Goal: Task Accomplishment & Management: Complete application form

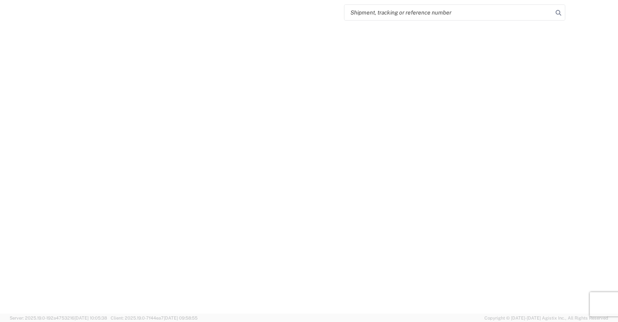
select select "FULL"
select select "LBS"
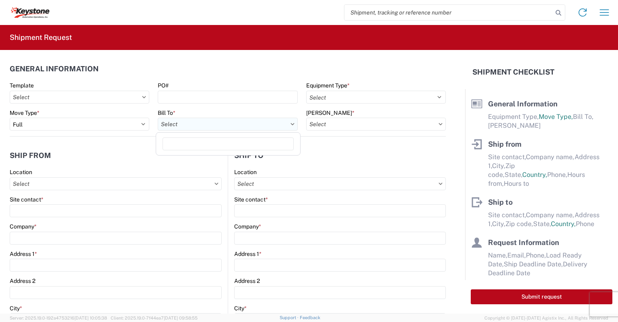
click at [188, 122] on input "text" at bounding box center [228, 124] width 140 height 13
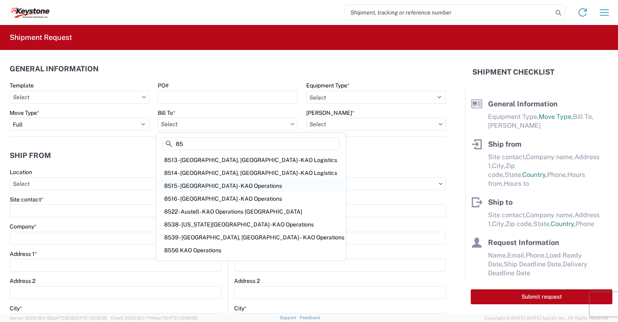
type input "85"
click at [193, 185] on div "8515 - [GEOGRAPHIC_DATA] - KAO Operations" at bounding box center [251, 185] width 187 height 13
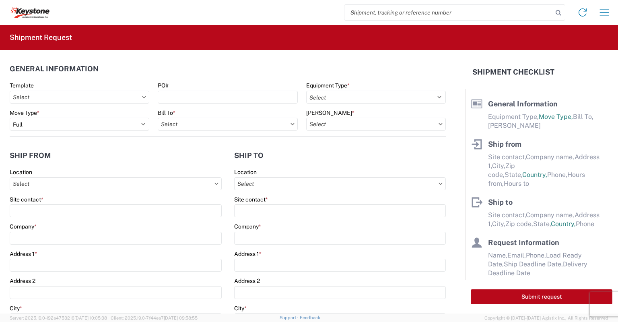
type input "8515 - [GEOGRAPHIC_DATA] - KAO Operations"
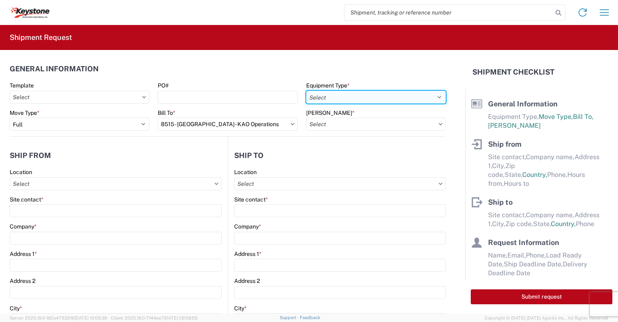
click at [324, 95] on select "Select 53’ Dry Van Flatbed Dropdeck (van) Lowboy (flatbed) Rail" at bounding box center [376, 97] width 140 height 13
select select "STDV"
click at [306, 91] on select "Select 53’ Dry Van Flatbed Dropdeck (van) Lowboy (flatbed) Rail" at bounding box center [376, 97] width 140 height 13
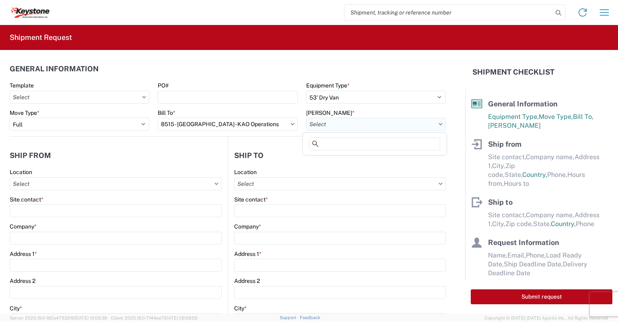
click at [324, 120] on input "text" at bounding box center [376, 124] width 140 height 13
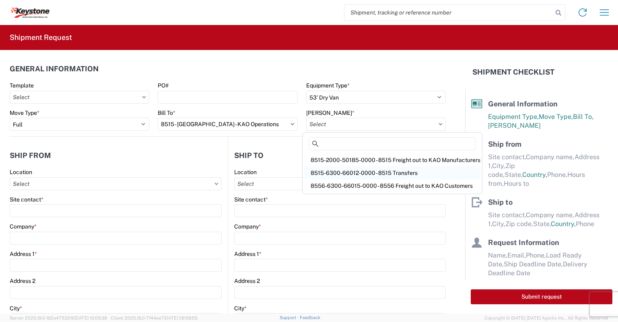
click at [330, 169] on div "8515-6300-66012-0000 - 8515 Transfers" at bounding box center [392, 172] width 176 height 13
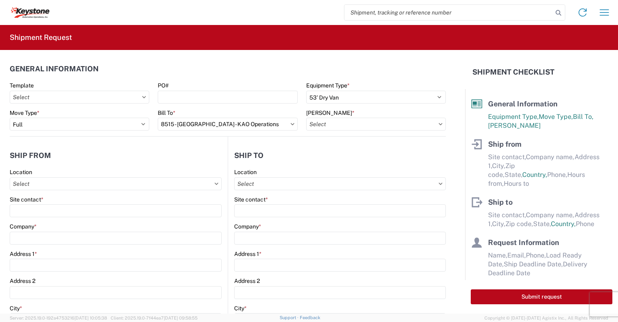
type input "8515-6300-66012-0000 - 8515 Transfers, 8515-6300-66012-0000 - 8515 Transfers"
click at [40, 185] on input "text" at bounding box center [116, 183] width 212 height 13
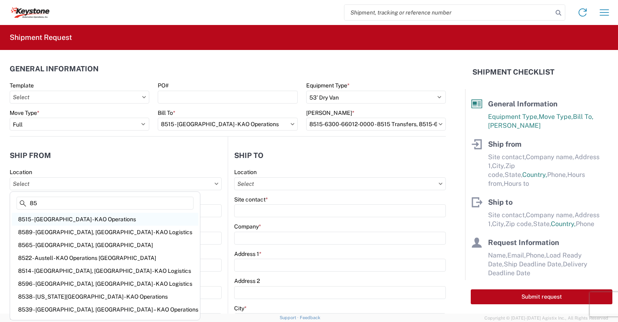
type input "85"
click at [46, 219] on div "8515 - [GEOGRAPHIC_DATA] - KAO Operations" at bounding box center [105, 219] width 187 height 13
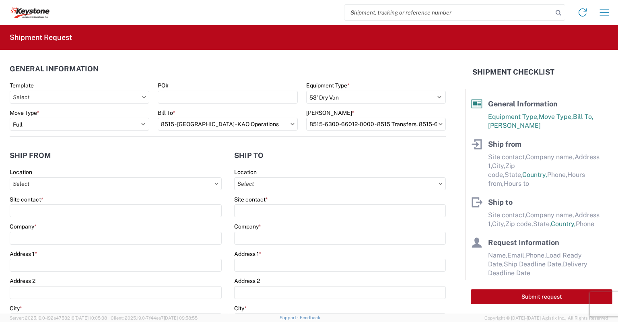
type input "8515 - [GEOGRAPHIC_DATA] - KAO Operations"
type input "KAO"
type input "[STREET_ADDRESS][PERSON_NAME]"
type input "[GEOGRAPHIC_DATA]"
type input "18643"
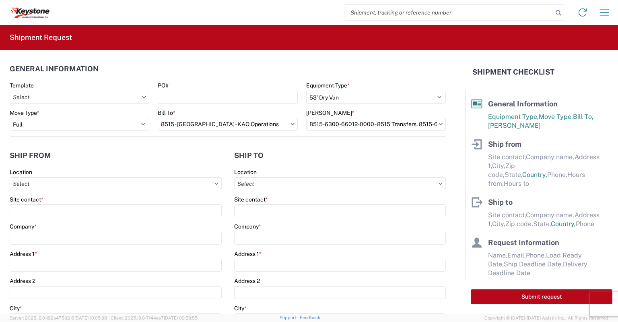
select select "PA"
select select "US"
type input "[PHONE_NUMBER]"
type input "07:00"
type input "17:00"
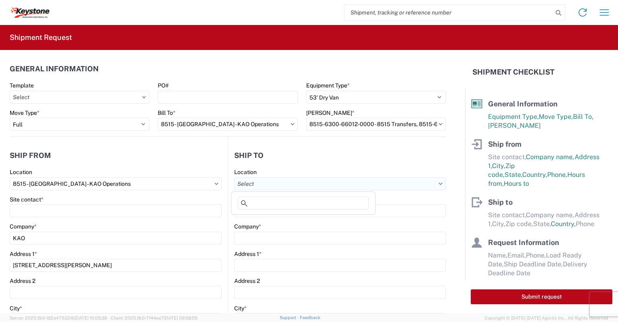
click at [246, 182] on input "text" at bounding box center [340, 183] width 212 height 13
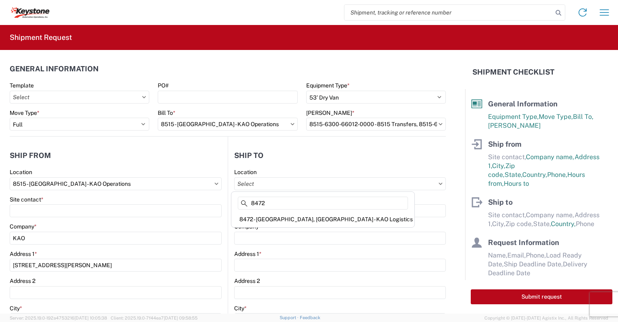
type input "8472"
click at [264, 219] on div "8472 - [GEOGRAPHIC_DATA], [GEOGRAPHIC_DATA] - KAO Logistics" at bounding box center [323, 219] width 180 height 13
type input "8472 - [GEOGRAPHIC_DATA], [GEOGRAPHIC_DATA] - KAO Logistics"
type input "KAO"
type input "[STREET_ADDRESS]"
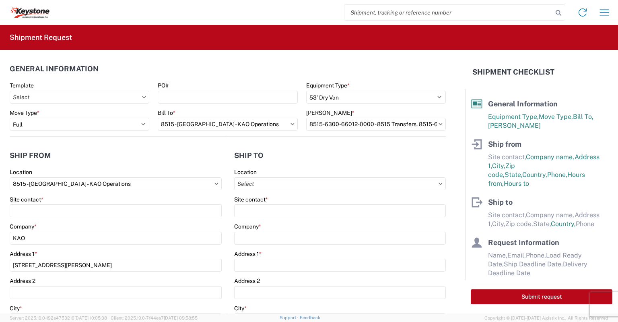
type input "[GEOGRAPHIC_DATA]"
type input "17406"
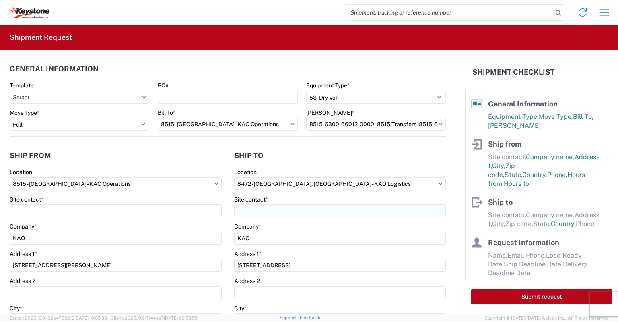
select select "PA"
select select "US"
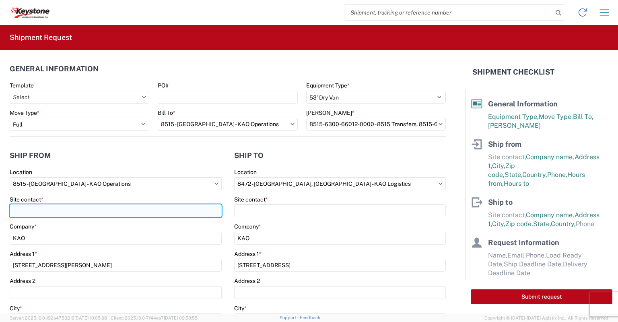
click at [34, 212] on input "Site contact *" at bounding box center [116, 210] width 212 height 13
type input "[PERSON_NAME]"
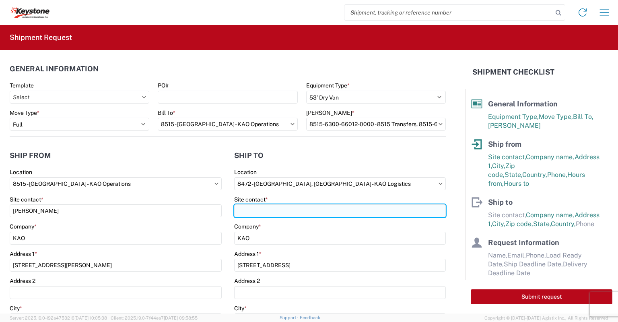
click at [258, 212] on input "Site contact *" at bounding box center [340, 210] width 212 height 13
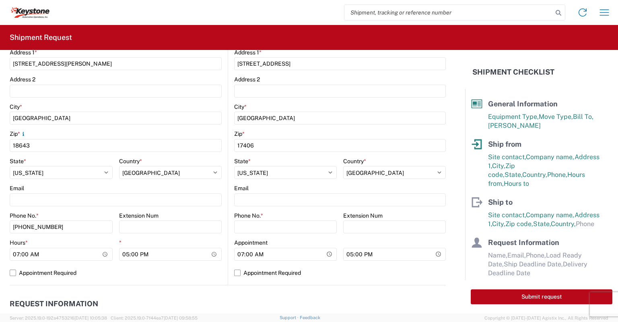
scroll to position [241, 0]
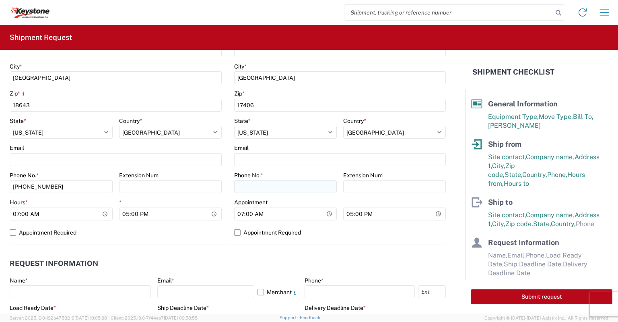
type input "[PERSON_NAME]"
click at [256, 189] on input "Phone No. *" at bounding box center [285, 186] width 103 height 13
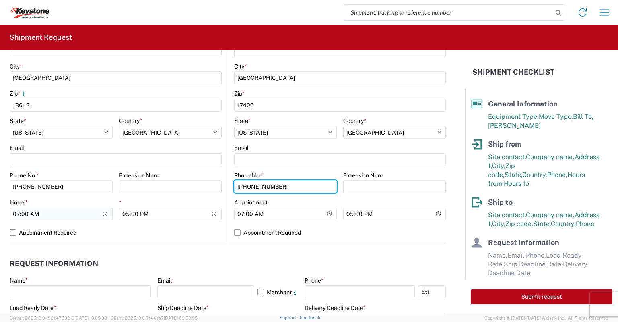
type input "[PHONE_NUMBER]"
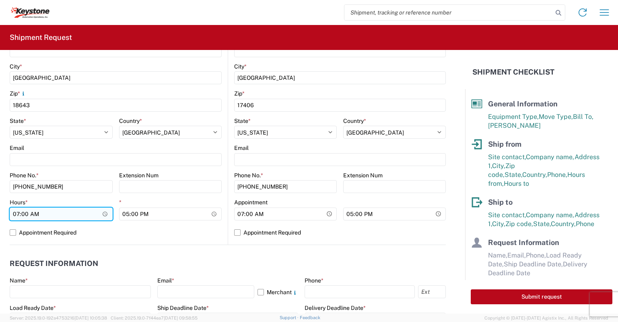
click at [14, 215] on input "07:00" at bounding box center [61, 213] width 103 height 13
type input "23:45"
click at [10, 231] on label "Appointment Required" at bounding box center [116, 232] width 212 height 13
click at [0, 0] on input "Appointment Required" at bounding box center [0, 0] width 0 height 0
select select "US"
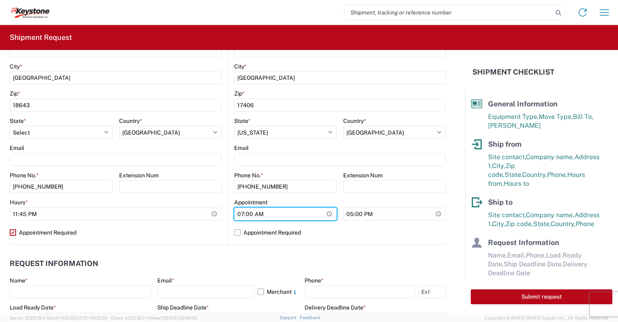
drag, startPoint x: 238, startPoint y: 213, endPoint x: 238, endPoint y: 231, distance: 17.7
click at [238, 218] on input "07:00" at bounding box center [285, 213] width 103 height 13
type input "04:00"
click at [236, 235] on label "Appointment Required" at bounding box center [340, 232] width 212 height 13
click at [0, 0] on input "Appointment Required" at bounding box center [0, 0] width 0 height 0
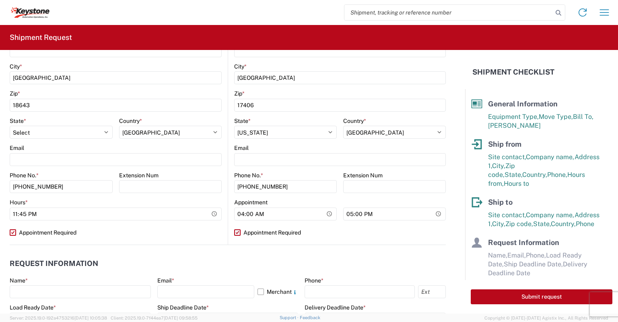
select select "US"
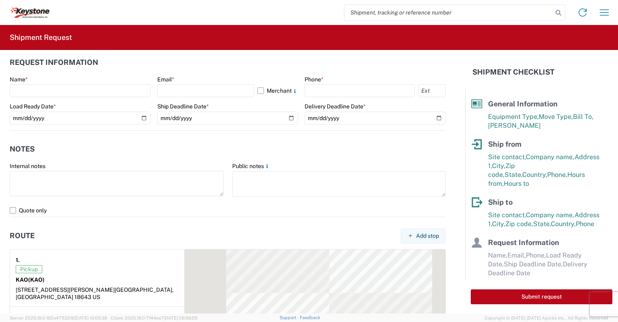
scroll to position [443, 0]
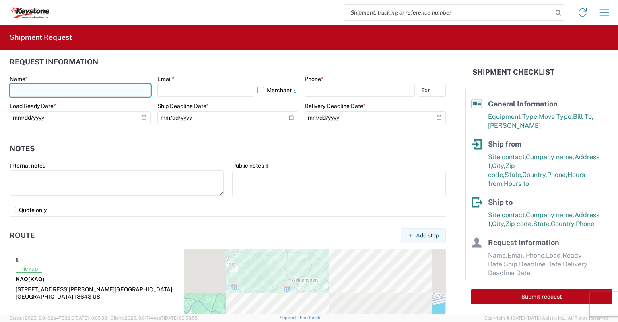
click at [33, 88] on input "text" at bounding box center [80, 90] width 141 height 13
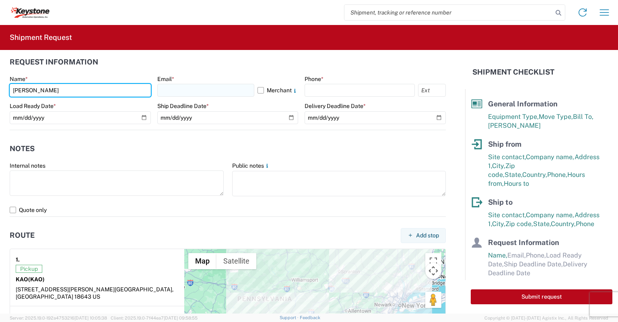
type input "[PERSON_NAME]"
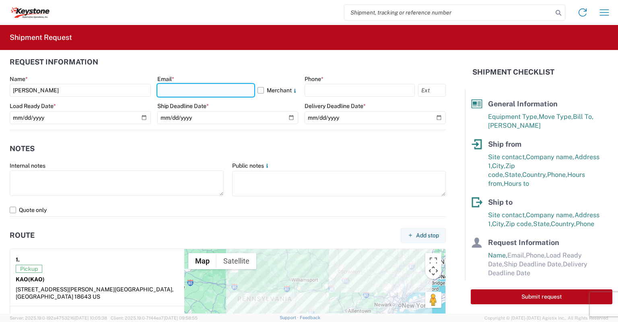
click at [184, 94] on input "text" at bounding box center [205, 90] width 97 height 13
type input "[EMAIL_ADDRESS][DOMAIN_NAME]"
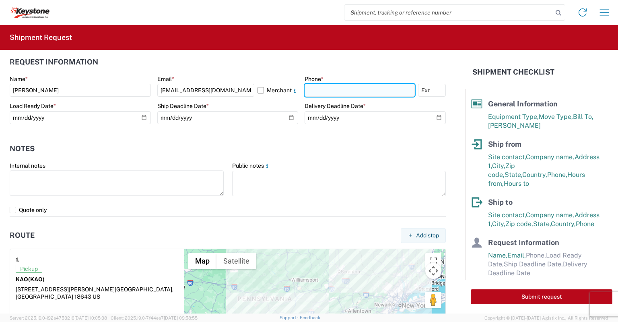
click at [324, 93] on input "text" at bounding box center [360, 90] width 110 height 13
type input "[PHONE_NUMBER]"
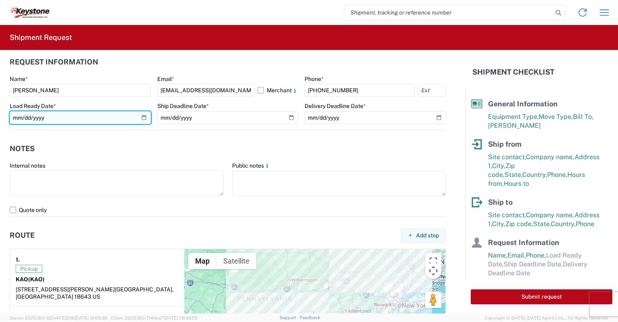
click at [140, 114] on input "date" at bounding box center [80, 117] width 141 height 13
type input "[DATE]"
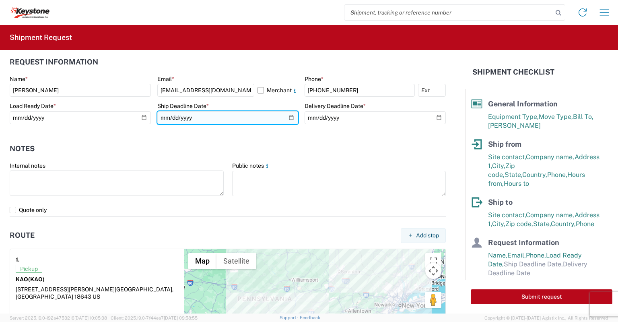
click at [289, 116] on input "date" at bounding box center [227, 117] width 141 height 13
type input "[DATE]"
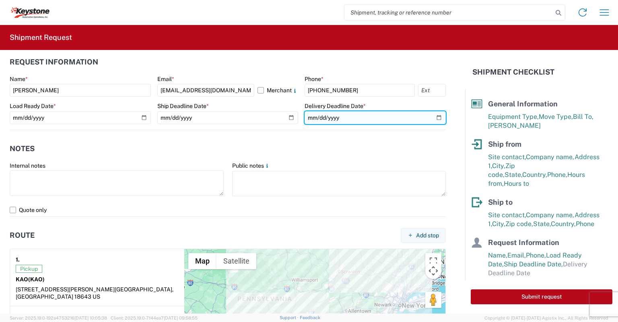
click at [428, 116] on input "date" at bounding box center [375, 117] width 141 height 13
click at [435, 115] on input "date" at bounding box center [375, 117] width 141 height 13
type input "[DATE]"
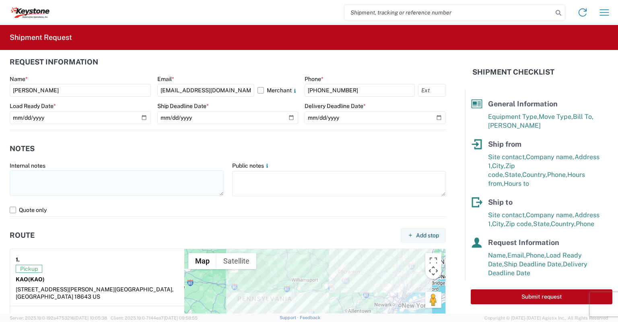
click at [41, 169] on div "Internal notes" at bounding box center [117, 180] width 214 height 36
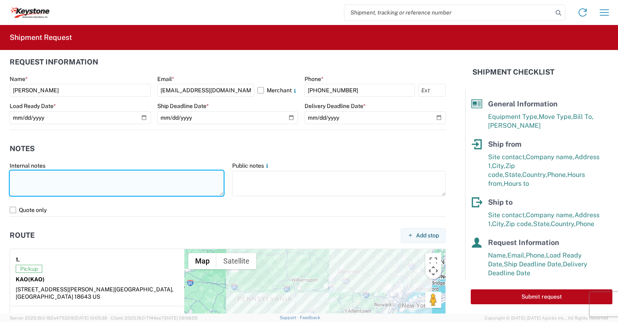
drag, startPoint x: 40, startPoint y: 188, endPoint x: 39, endPoint y: 181, distance: 7.3
click at [39, 183] on textarea at bounding box center [117, 182] width 214 height 25
click at [68, 173] on textarea "Preplanned w/ R+L" at bounding box center [117, 182] width 214 height 25
paste textarea "Load #2090633"
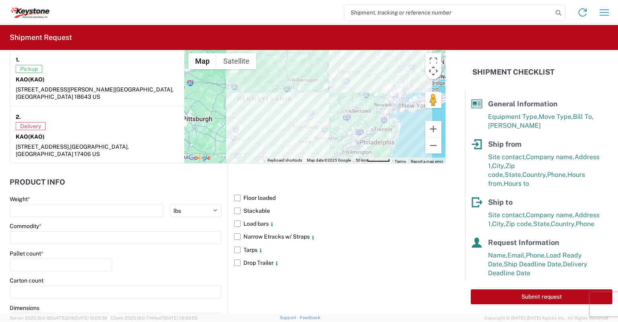
scroll to position [644, 0]
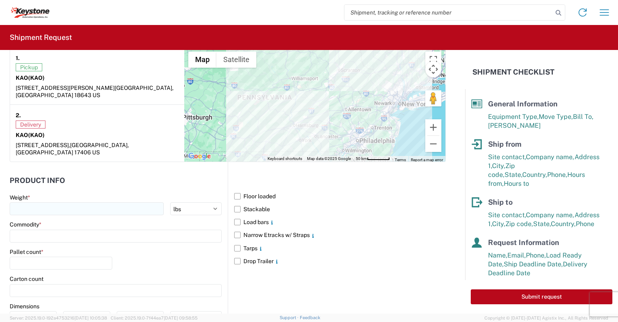
type textarea "Preplanned w/ R+L Load #2090633 Picked up [DATE] delivering [DATE]"
click at [36, 202] on input "number" at bounding box center [87, 208] width 154 height 13
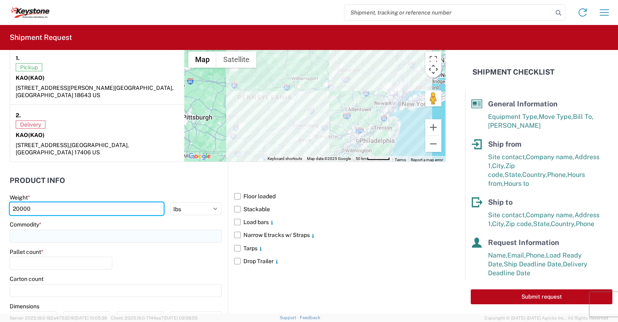
type input "20000"
click at [27, 229] on input at bounding box center [116, 235] width 212 height 13
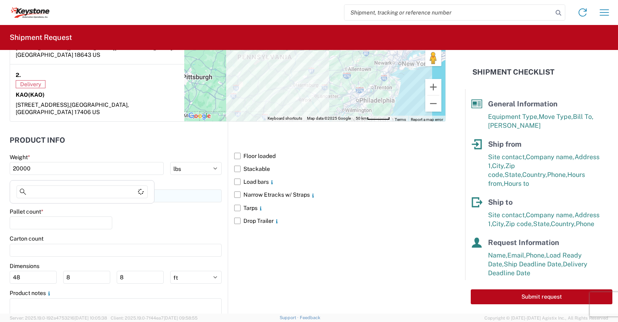
scroll to position [700, 0]
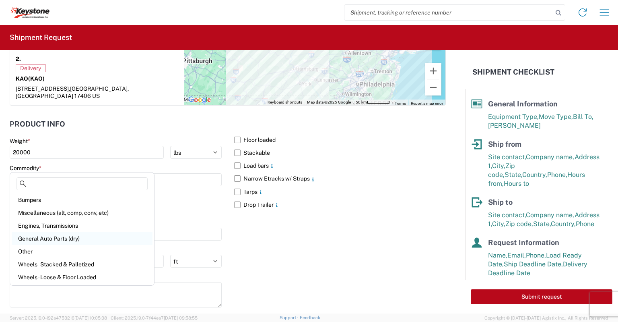
click at [45, 236] on div "General Auto Parts (dry)" at bounding box center [82, 238] width 141 height 13
type input "General Auto Parts (dry)"
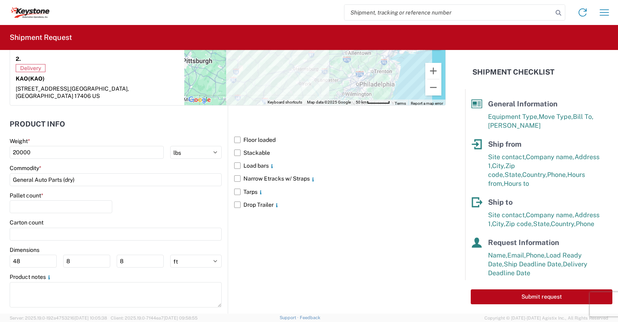
click at [24, 198] on agx-form-control-wrapper-v2 "Pallet count *" at bounding box center [61, 205] width 103 height 27
click at [24, 200] on input "number" at bounding box center [61, 206] width 103 height 13
type input "20"
click at [236, 172] on label "Narrow Etracks w/ Straps" at bounding box center [340, 178] width 212 height 13
click at [0, 0] on input "Narrow Etracks w/ Straps" at bounding box center [0, 0] width 0 height 0
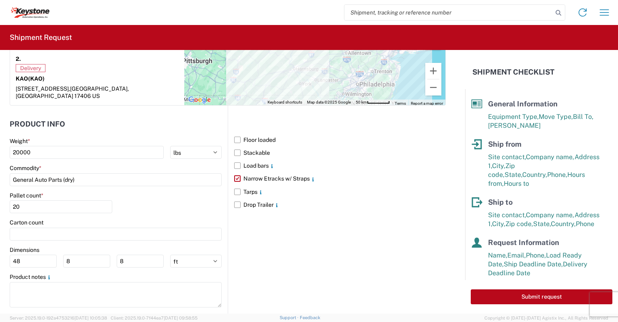
scroll to position [77, 0]
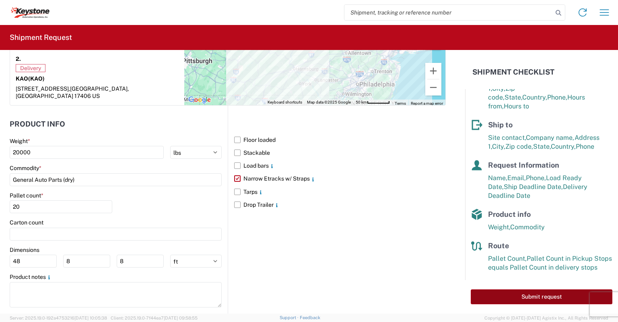
click at [520, 293] on button "Submit request" at bounding box center [542, 296] width 142 height 15
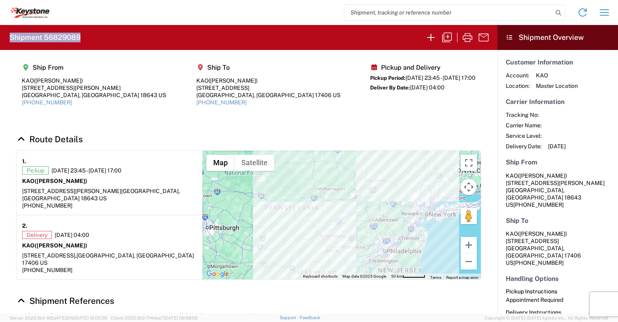
drag, startPoint x: 80, startPoint y: 36, endPoint x: 6, endPoint y: 39, distance: 73.3
click at [6, 39] on agx-form-header "Shipment 56829089" at bounding box center [248, 37] width 497 height 25
copy h2 "Shipment 56829089"
